Goal: Transaction & Acquisition: Purchase product/service

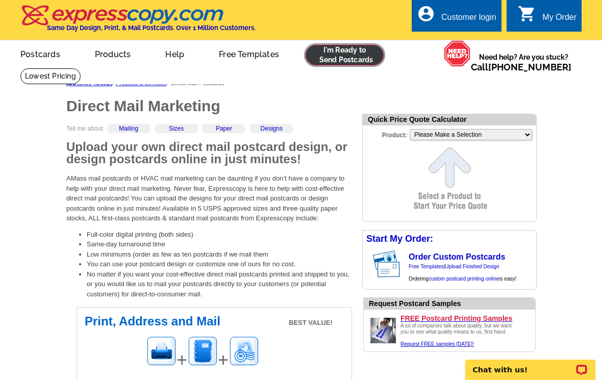
click at [355, 57] on link at bounding box center [345, 55] width 78 height 20
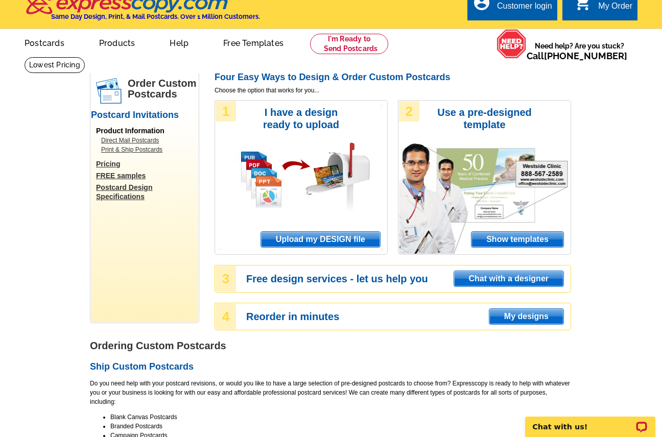
scroll to position [16, 0]
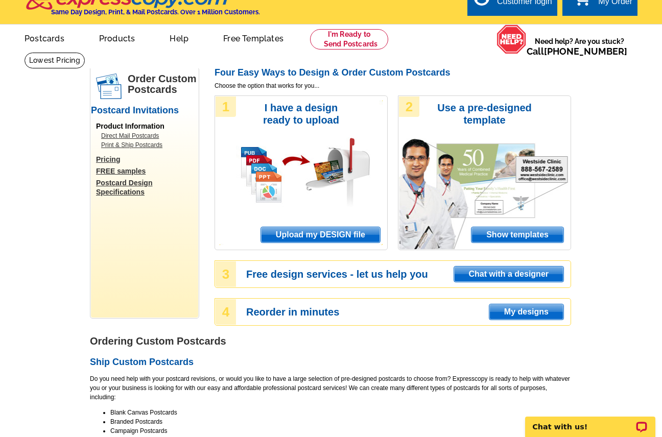
click at [313, 237] on span "Upload my DESIGN file" at bounding box center [320, 234] width 119 height 15
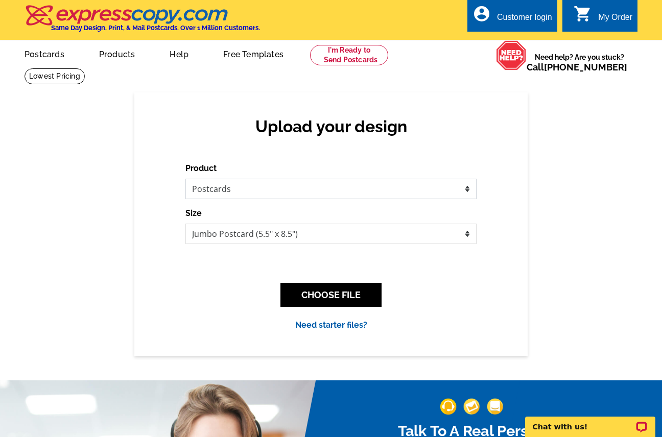
click at [343, 186] on select "Please select the type of file... Postcards Business Cards Letters and flyers G…" at bounding box center [330, 189] width 291 height 20
click at [185, 179] on select "Please select the type of file... Postcards Business Cards Letters and flyers G…" at bounding box center [330, 189] width 291 height 20
click at [324, 237] on select "Jumbo Postcard (5.5" x 8.5") Regular Postcard (4.25" x 5.6") Panoramic Postcard…" at bounding box center [330, 234] width 291 height 20
select select "1"
click at [185, 224] on select "Jumbo Postcard (5.5" x 8.5") Regular Postcard (4.25" x 5.6") Panoramic Postcard…" at bounding box center [330, 234] width 291 height 20
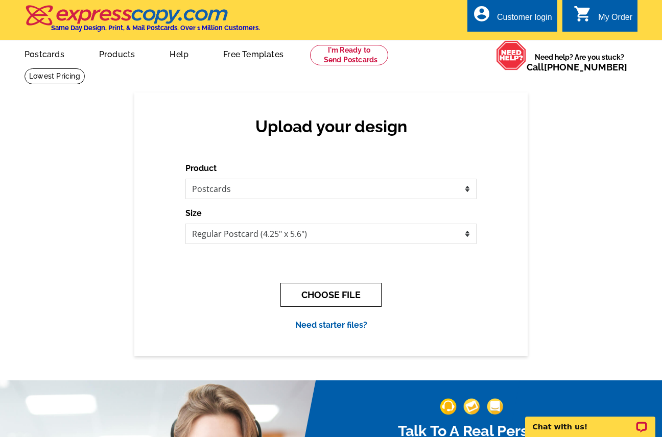
click at [325, 300] on button "CHOOSE FILE" at bounding box center [330, 295] width 101 height 24
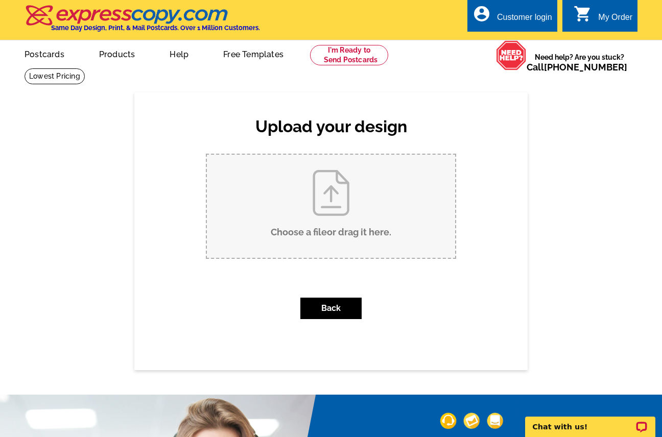
click at [365, 198] on input "Choose a file or drag it here ." at bounding box center [331, 206] width 248 height 103
type input "C:\fakepath\Thank You Postcard for Private Duty, First Shift 5x7in (6 x 4 in)-F…"
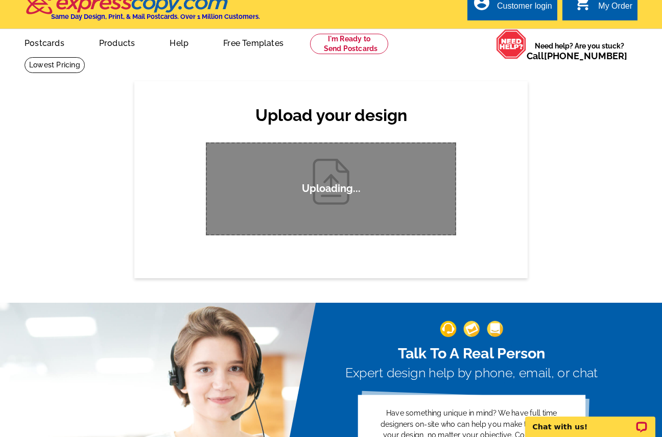
scroll to position [9, 0]
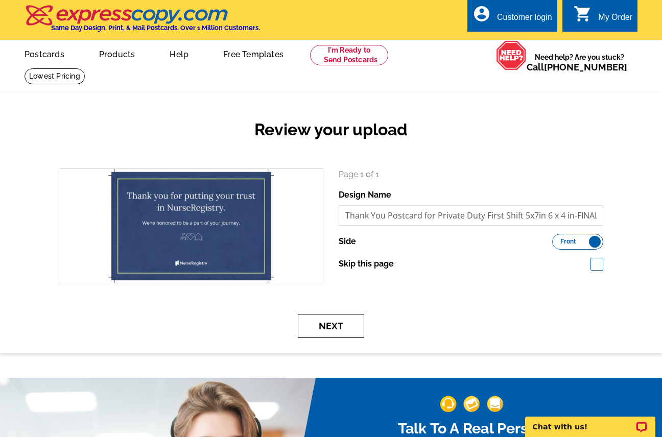
click at [328, 329] on button "Next" at bounding box center [331, 326] width 66 height 24
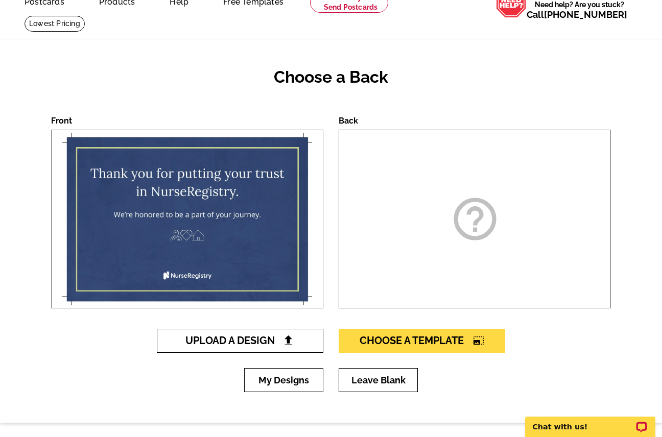
scroll to position [80, 0]
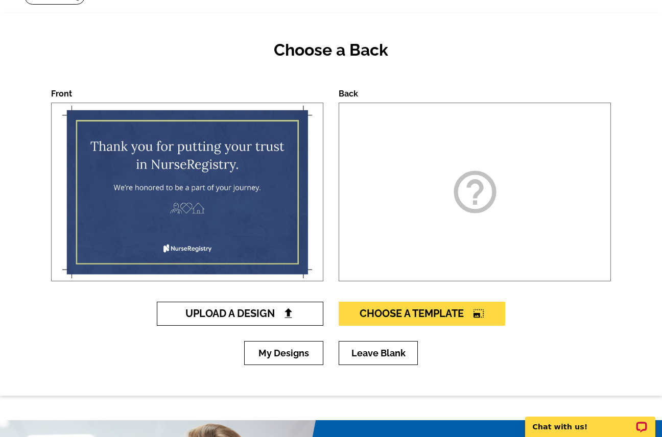
click at [270, 316] on span "Upload A Design" at bounding box center [240, 313] width 110 height 12
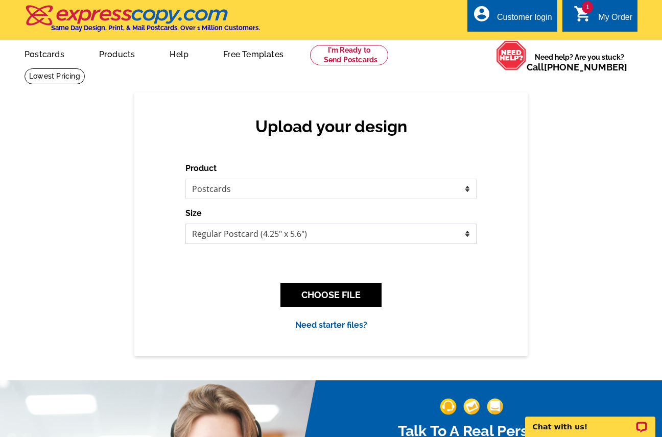
click at [289, 237] on select "Jumbo Postcard (5.5" x 8.5") Regular Postcard (4.25" x 5.6") Panoramic Postcard…" at bounding box center [330, 234] width 291 height 20
click at [185, 224] on select "Jumbo Postcard (5.5" x 8.5") Regular Postcard (4.25" x 5.6") Panoramic Postcard…" at bounding box center [330, 234] width 291 height 20
click at [345, 287] on button "CHOOSE FILE" at bounding box center [330, 295] width 101 height 24
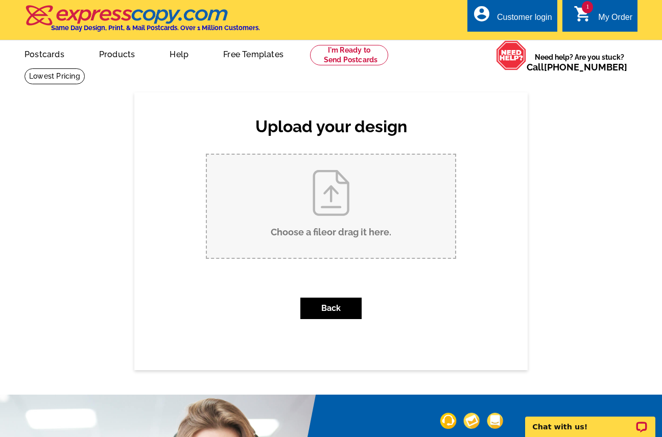
click at [320, 236] on input "Choose a file or drag it here ." at bounding box center [331, 206] width 248 height 103
type input "C:\fakepath\Thank You Postcard for Private Duty, First Shift 5x7in (6 x 4 in)_F…"
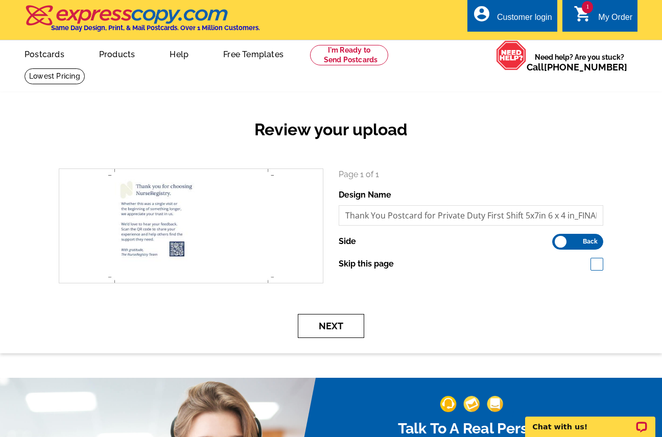
click at [331, 324] on button "Next" at bounding box center [331, 326] width 66 height 24
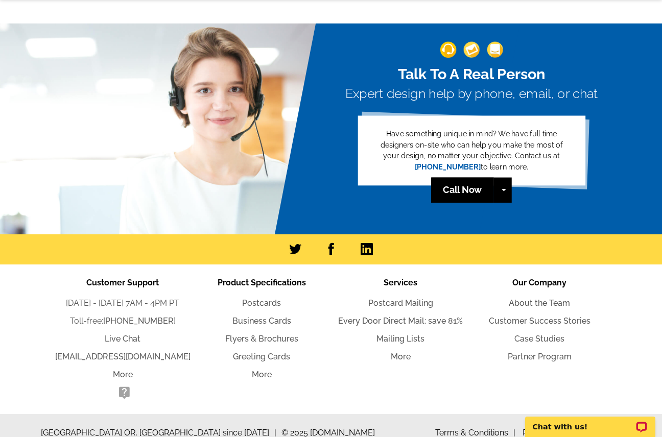
scroll to position [369, 0]
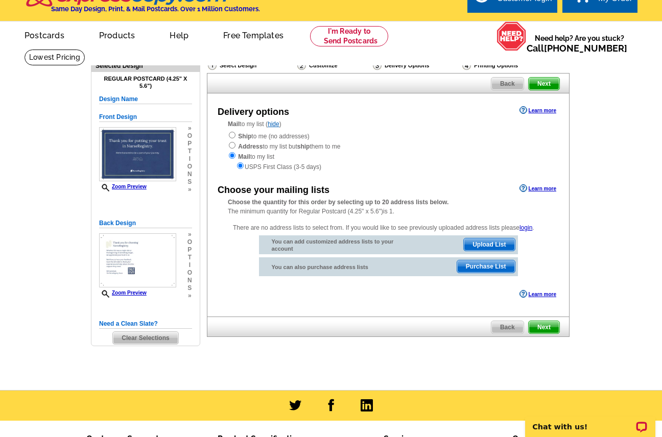
scroll to position [49, 0]
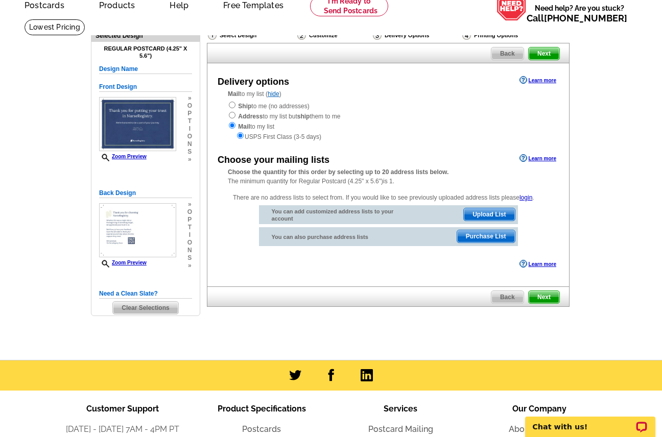
click at [498, 214] on span "Upload List" at bounding box center [489, 214] width 51 height 12
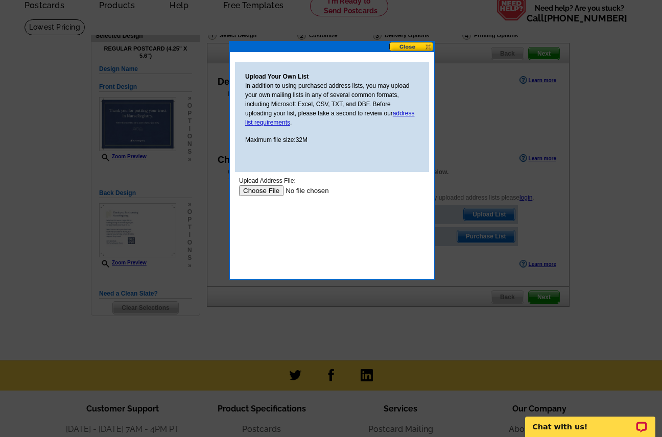
scroll to position [0, 0]
click at [268, 191] on input "file" at bounding box center [303, 190] width 129 height 11
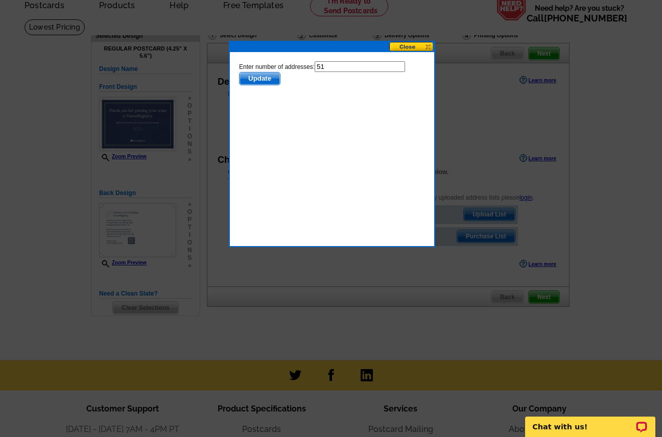
click at [268, 79] on span "Update" at bounding box center [259, 78] width 40 height 12
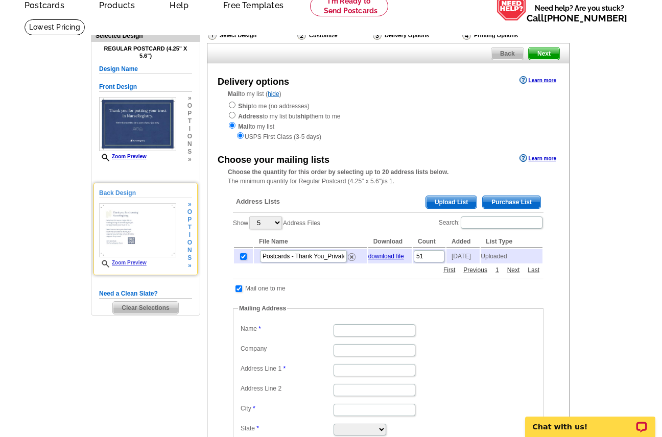
click at [130, 263] on link "Zoom Preview" at bounding box center [122, 263] width 47 height 6
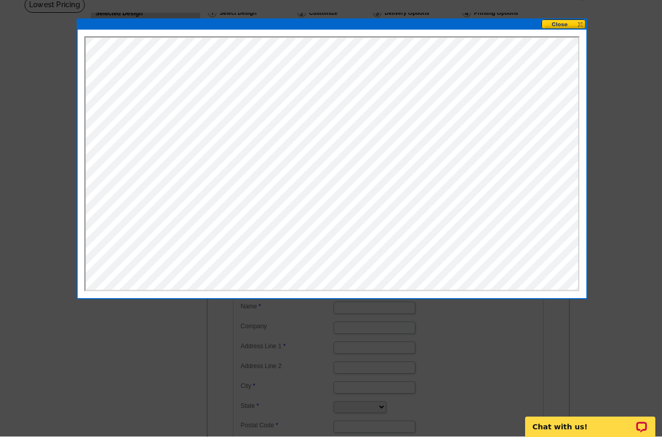
scroll to position [71, 0]
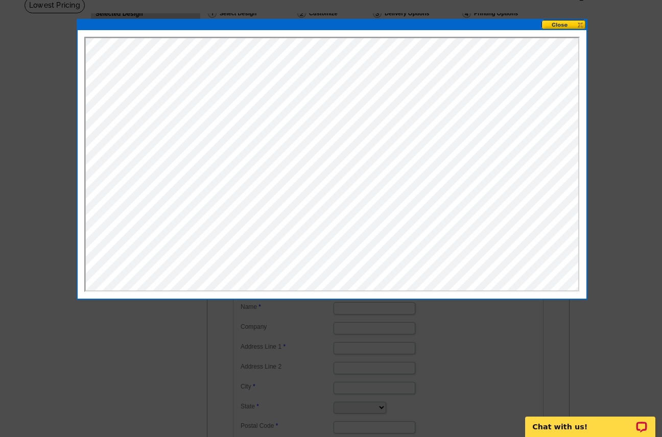
click at [564, 25] on button at bounding box center [563, 25] width 45 height 10
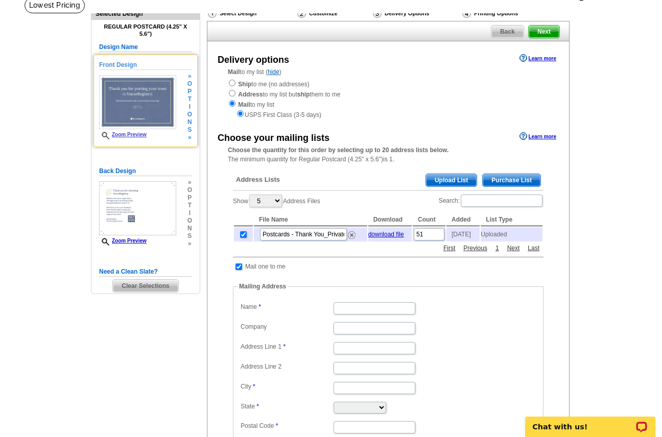
click at [191, 83] on span "o" at bounding box center [189, 84] width 5 height 8
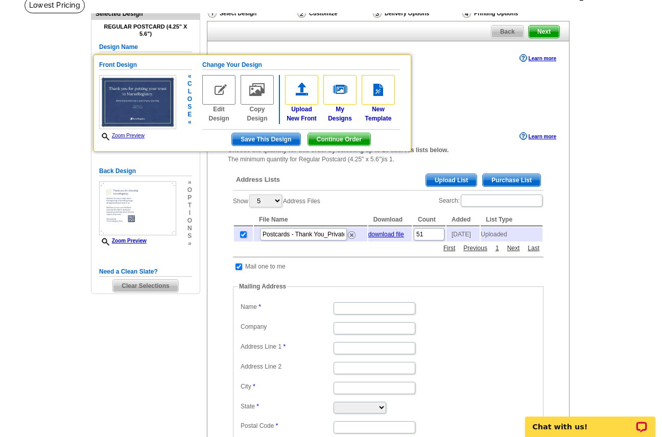
click at [217, 90] on img at bounding box center [218, 90] width 33 height 30
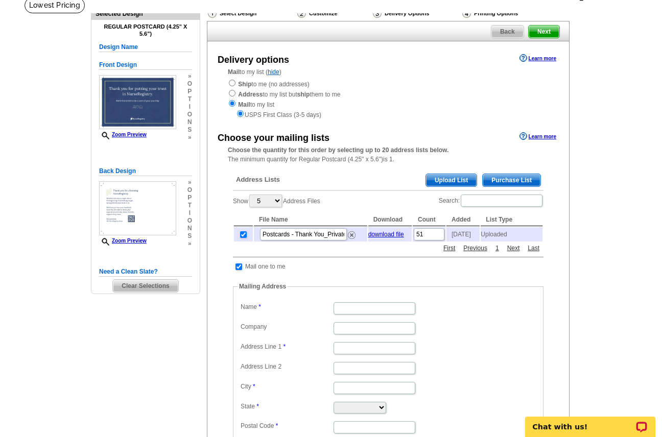
click at [191, 97] on span "t" at bounding box center [189, 99] width 5 height 8
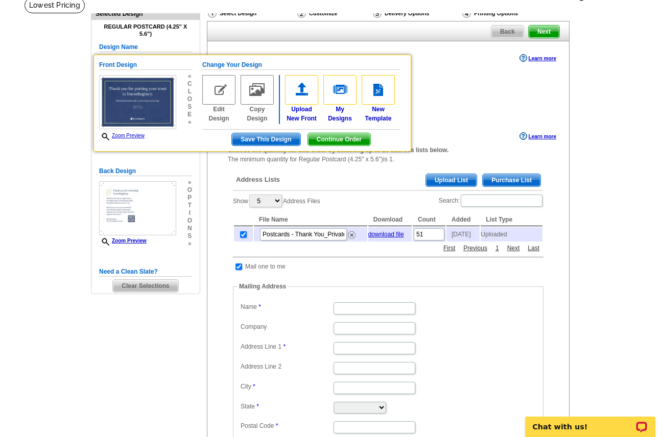
click at [493, 106] on div "Ship to me (no addresses) Address to my list but ship them to me Mail to my lis…" at bounding box center [388, 99] width 321 height 41
click at [334, 139] on span "Continue Order" at bounding box center [339, 139] width 62 height 12
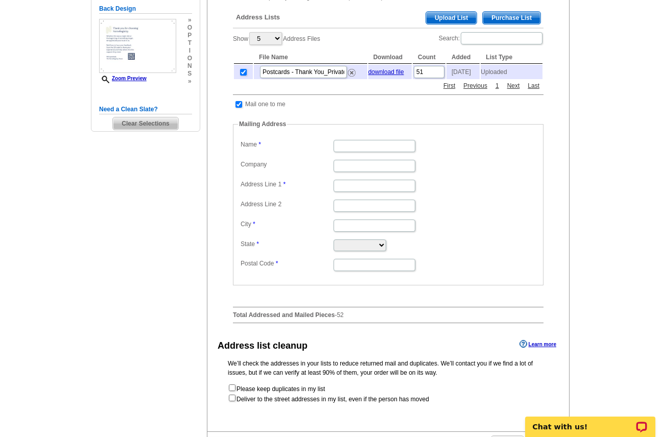
scroll to position [234, 0]
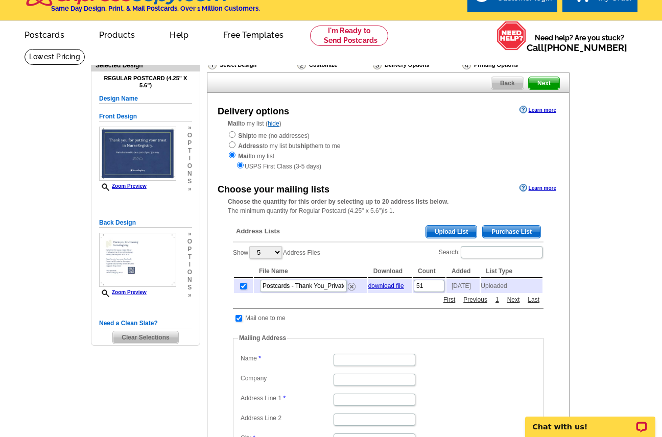
scroll to position [19, 0]
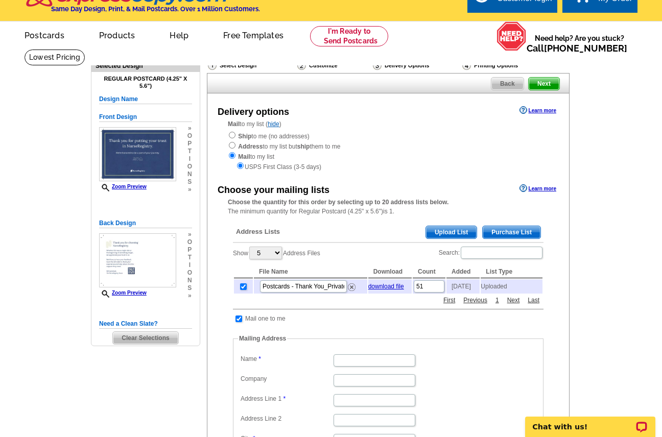
click at [552, 84] on span "Next" at bounding box center [543, 84] width 31 height 12
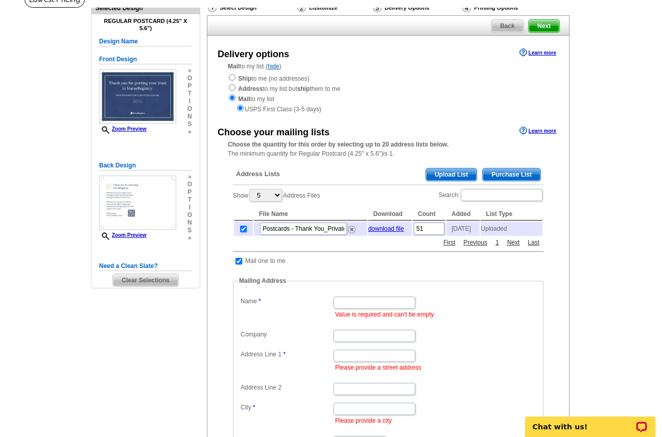
scroll to position [23, 0]
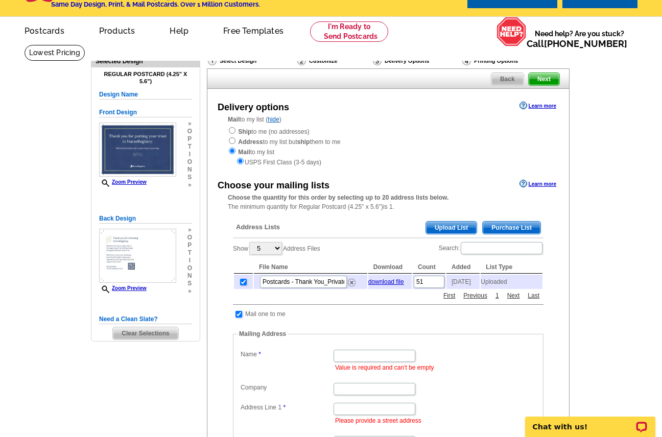
click at [239, 318] on input "checkbox" at bounding box center [238, 314] width 7 height 7
checkbox input "false"
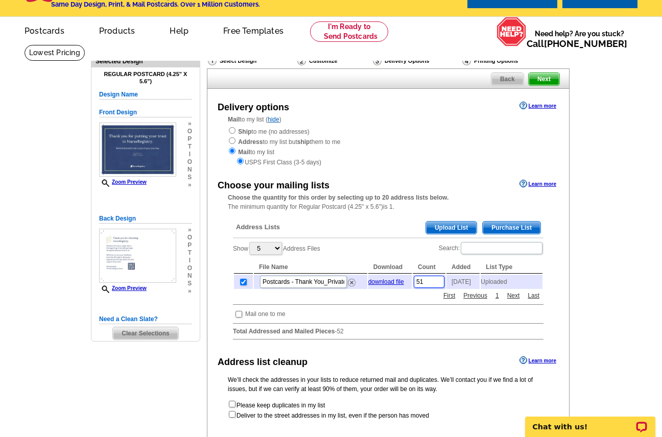
click at [434, 286] on input "51" at bounding box center [429, 282] width 31 height 12
click at [436, 286] on input "51" at bounding box center [429, 282] width 31 height 12
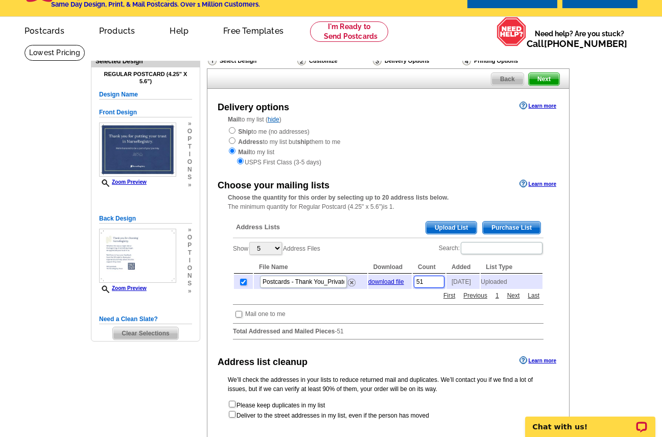
type input "5"
type input "22"
click at [561, 271] on div "Choose your mailing lists Learn more Choose the quantity for this order by sele…" at bounding box center [387, 262] width 361 height 171
click at [415, 175] on div "Delivery options Learn more Mail to my list ( hide ) Ship to me (no addresses) …" at bounding box center [388, 268] width 362 height 359
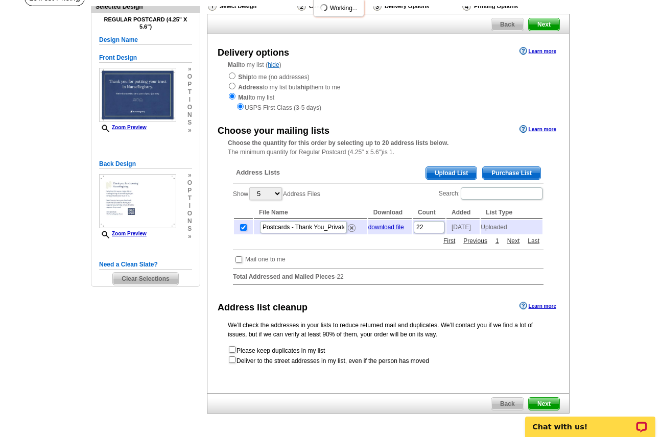
scroll to position [110, 0]
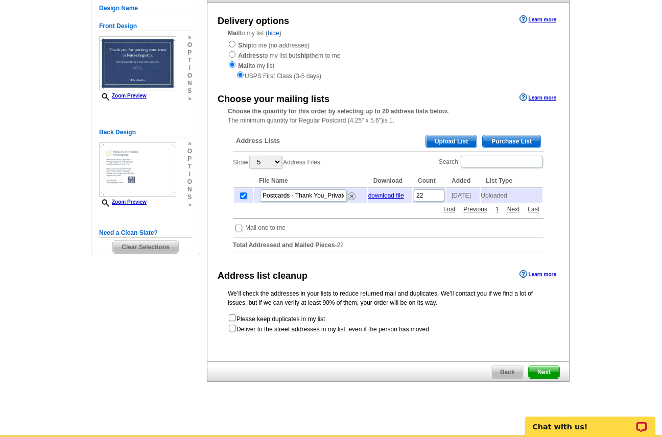
click at [543, 378] on span "Next" at bounding box center [543, 372] width 31 height 12
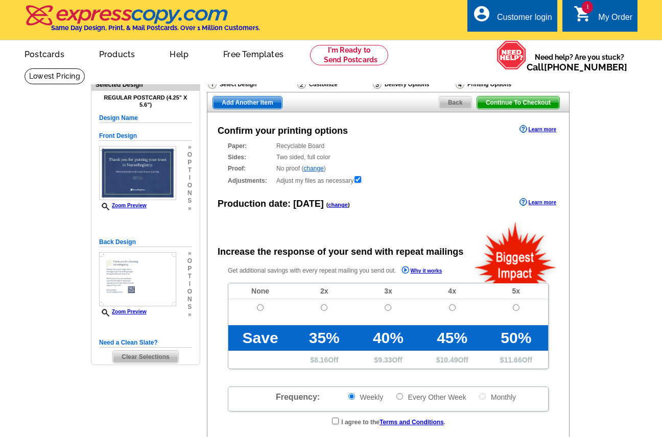
radio input "false"
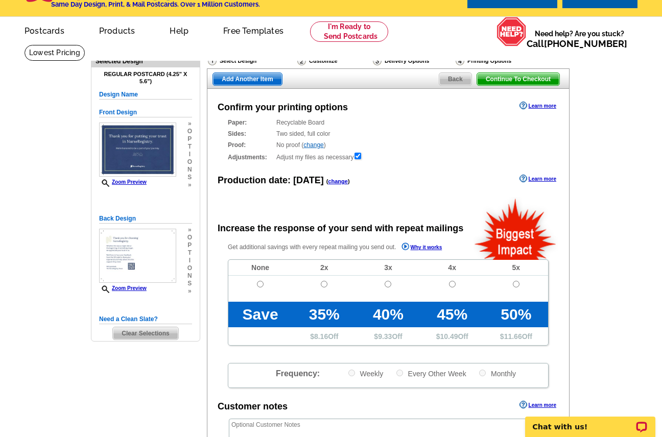
scroll to position [25, 0]
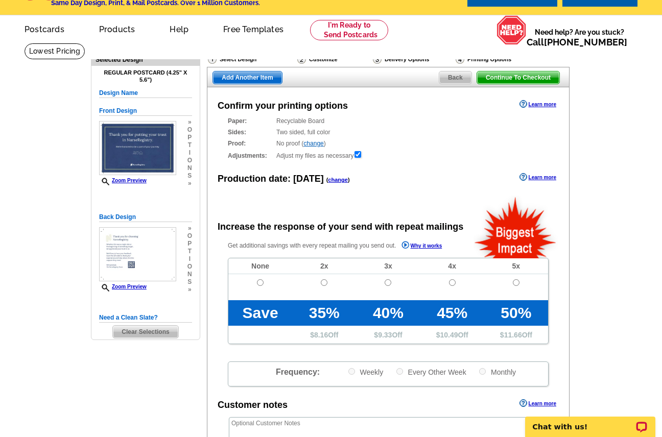
click at [317, 142] on link "change" at bounding box center [313, 143] width 20 height 7
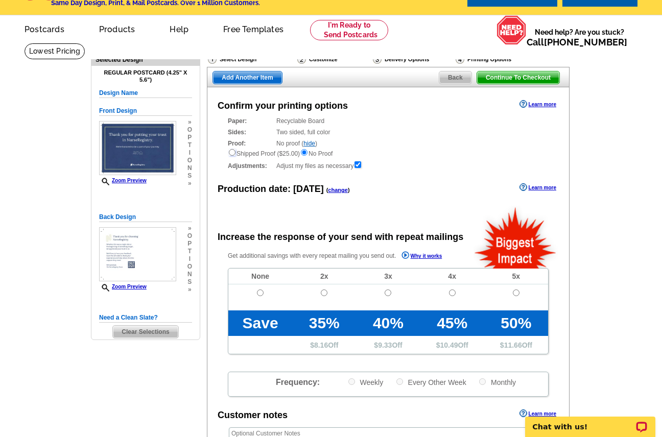
click at [232, 153] on input "radio" at bounding box center [232, 152] width 7 height 7
radio input "true"
click at [307, 152] on input "radio" at bounding box center [304, 152] width 7 height 7
radio input "true"
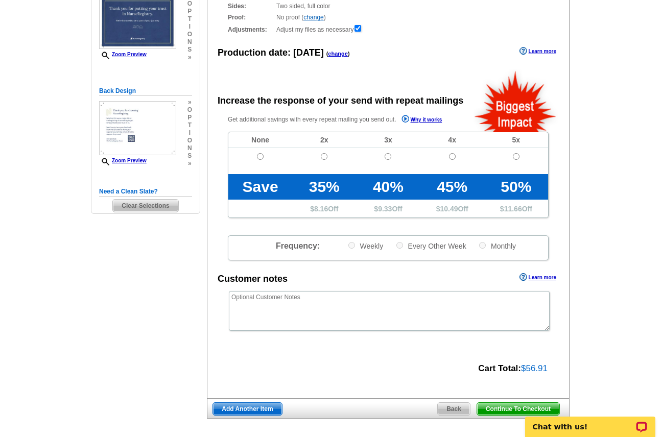
scroll to position [177, 0]
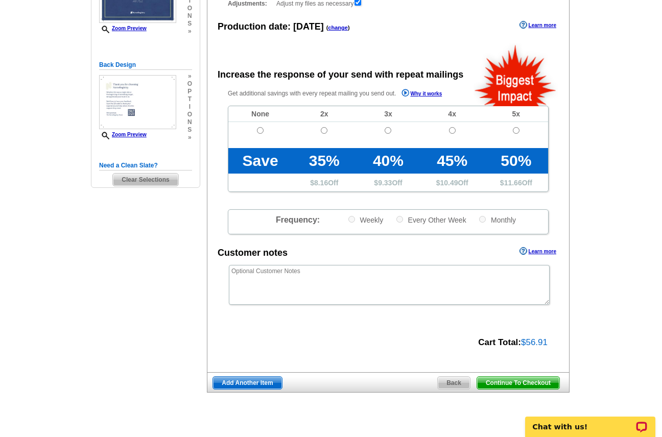
click at [513, 380] on span "Continue To Checkout" at bounding box center [518, 383] width 82 height 12
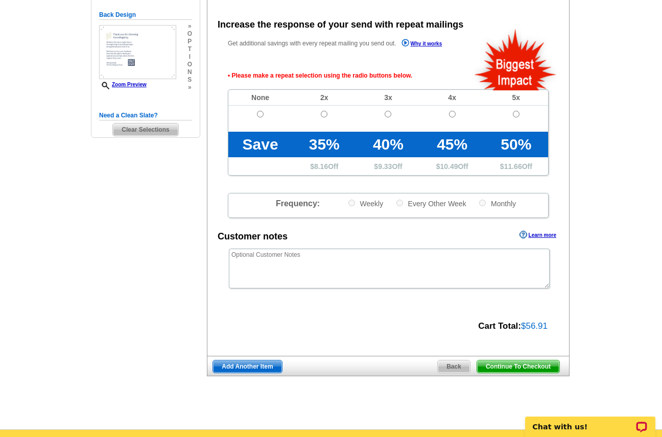
scroll to position [228, 0]
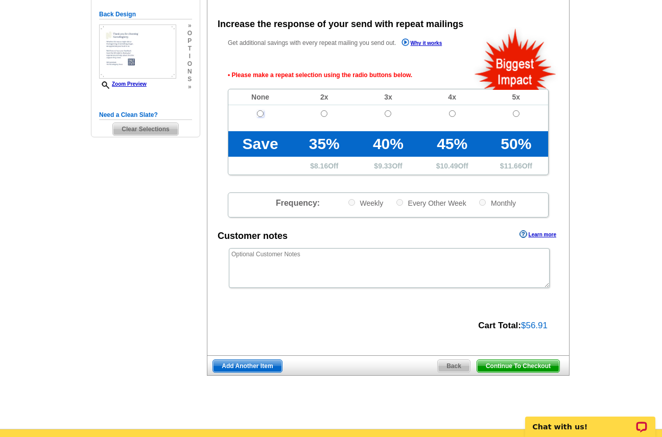
click at [260, 116] on input "radio" at bounding box center [260, 113] width 7 height 7
radio input "true"
click at [532, 371] on span "Continue To Checkout" at bounding box center [518, 366] width 82 height 12
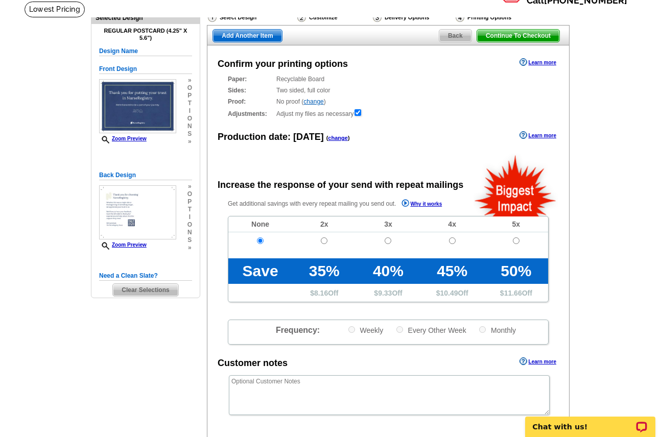
scroll to position [1, 0]
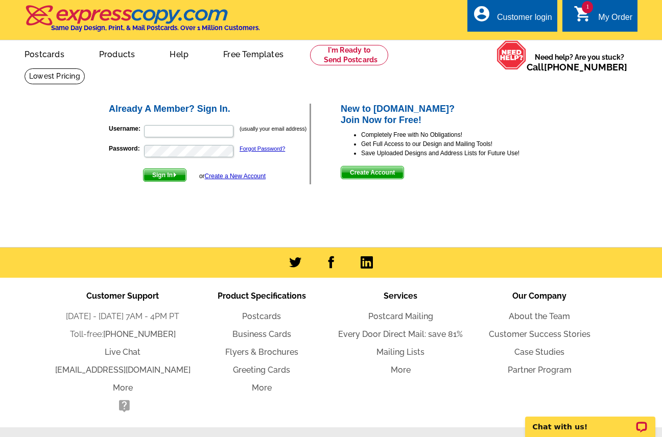
click at [364, 172] on span "Create Account" at bounding box center [372, 172] width 62 height 12
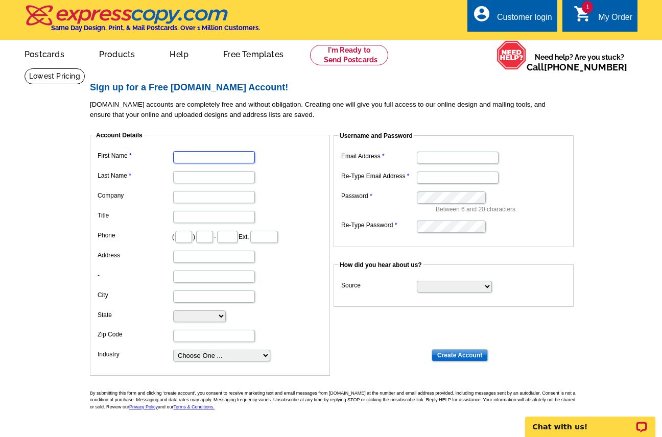
click at [219, 157] on input "First Name" at bounding box center [214, 157] width 82 height 12
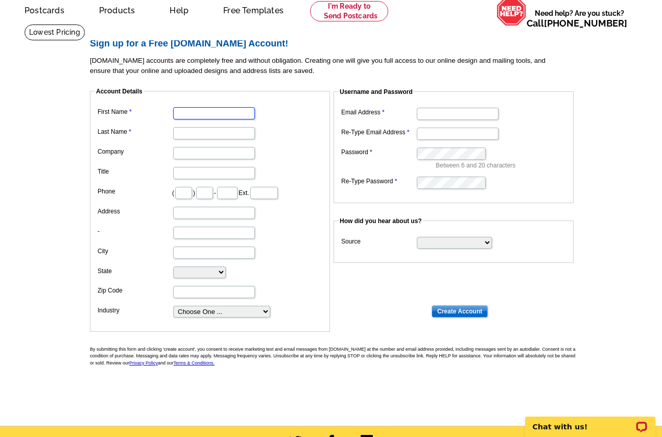
scroll to position [44, 0]
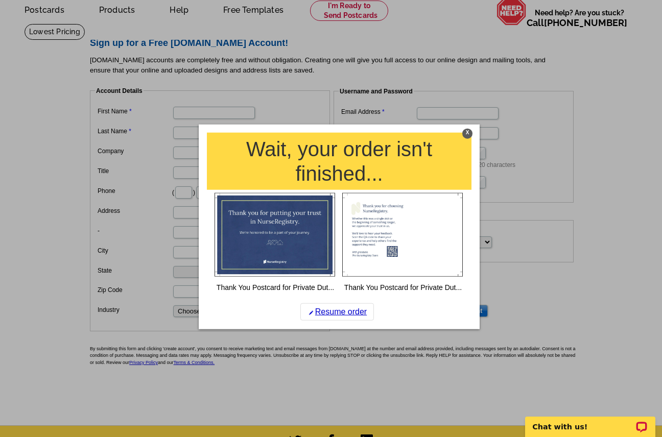
click at [465, 134] on div "X" at bounding box center [467, 134] width 10 height 10
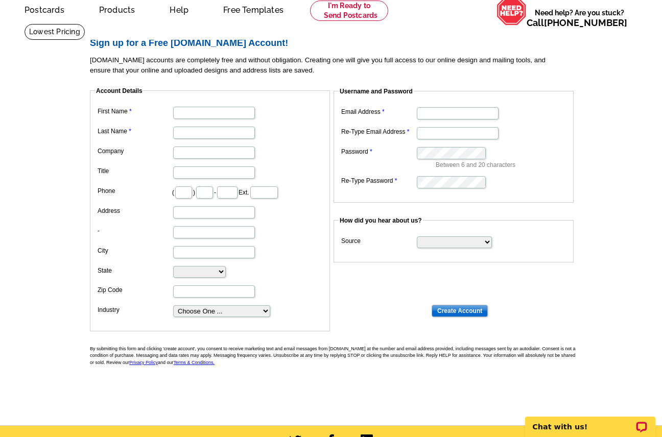
scroll to position [0, 0]
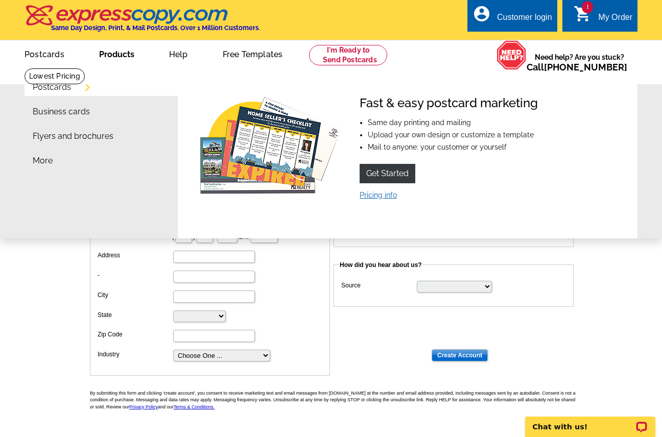
click at [380, 195] on link "Pricing info" at bounding box center [377, 195] width 37 height 8
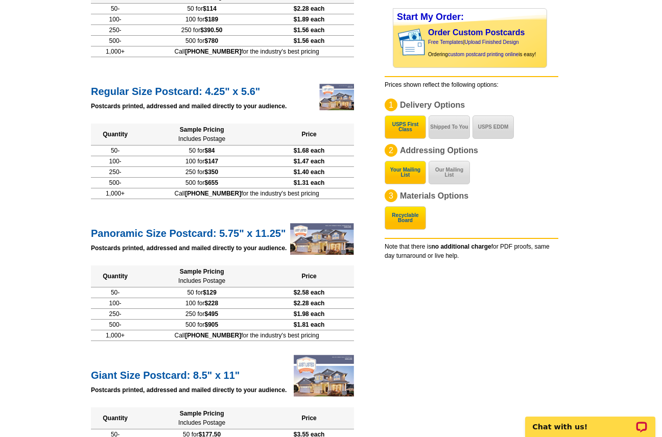
scroll to position [230, 0]
click at [592, 423] on p "Chat with us!" at bounding box center [582, 427] width 101 height 8
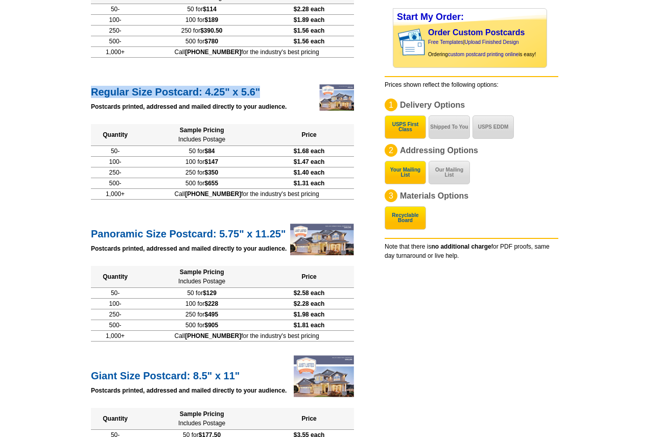
drag, startPoint x: 94, startPoint y: 88, endPoint x: 290, endPoint y: 90, distance: 196.1
click at [290, 90] on h2 "Regular Size Postcard: 4.25" x 5.6"" at bounding box center [222, 90] width 263 height 15
copy h2 "Regular Size Postcard: 4.25" x 5.6""
